Goal: Browse casually

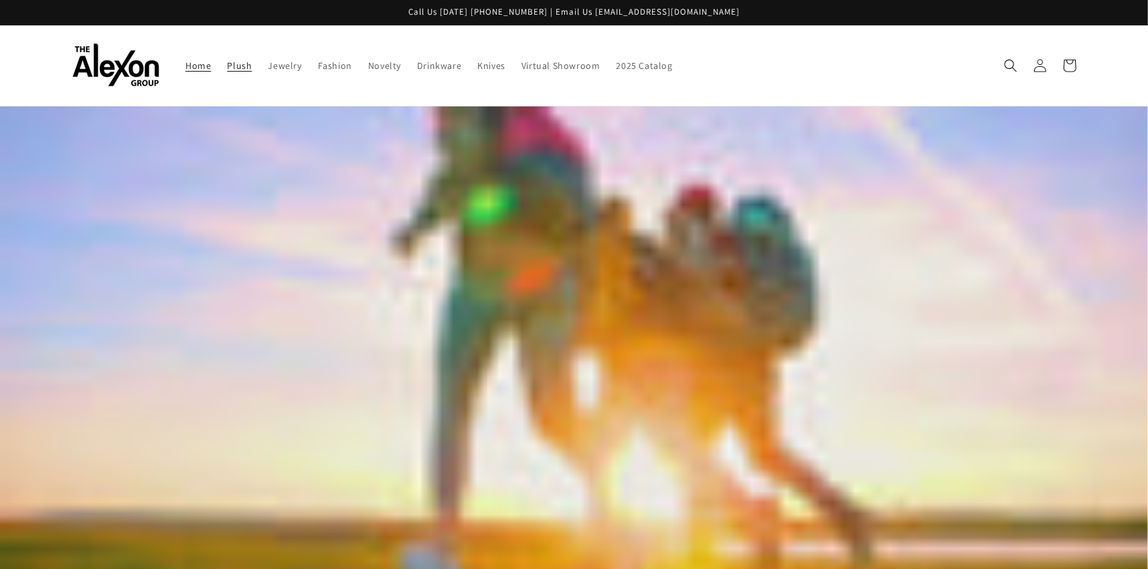
click at [219, 52] on link "Plush" at bounding box center [239, 66] width 41 height 28
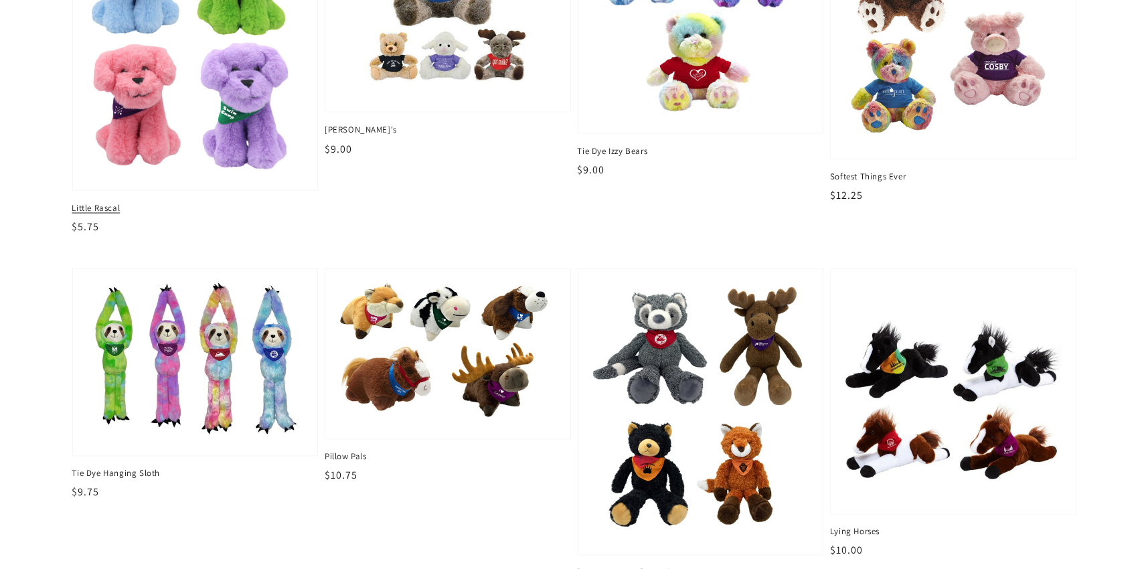
scroll to position [1406, 0]
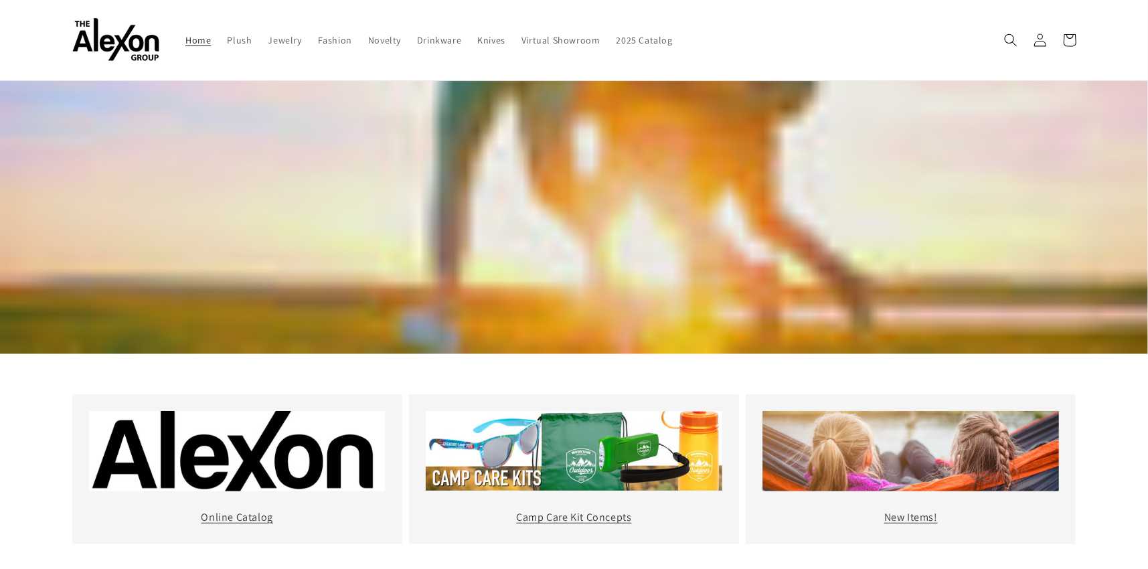
scroll to position [134, 0]
